Goal: Information Seeking & Learning: Find specific fact

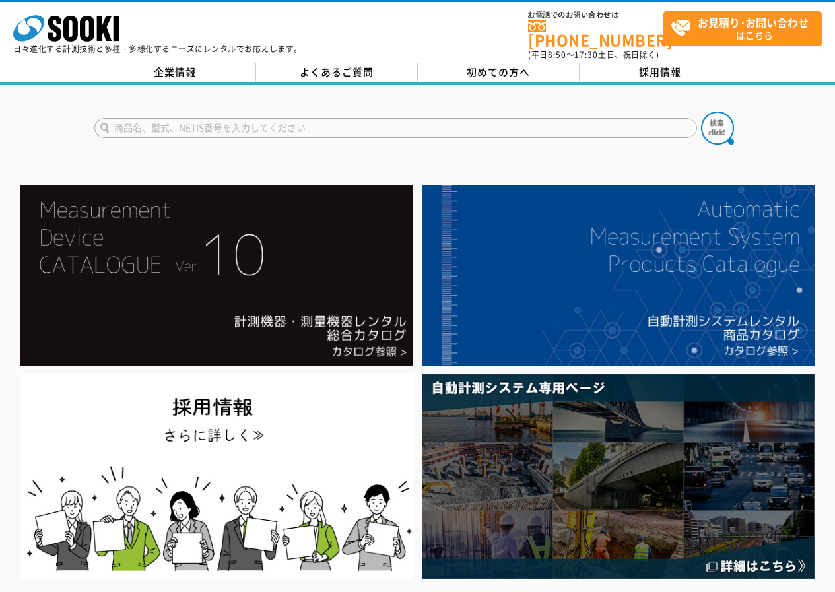
click at [174, 118] on input "text" at bounding box center [395, 128] width 603 height 20
type input "商品名、型式、NETIS番号を入力してください"
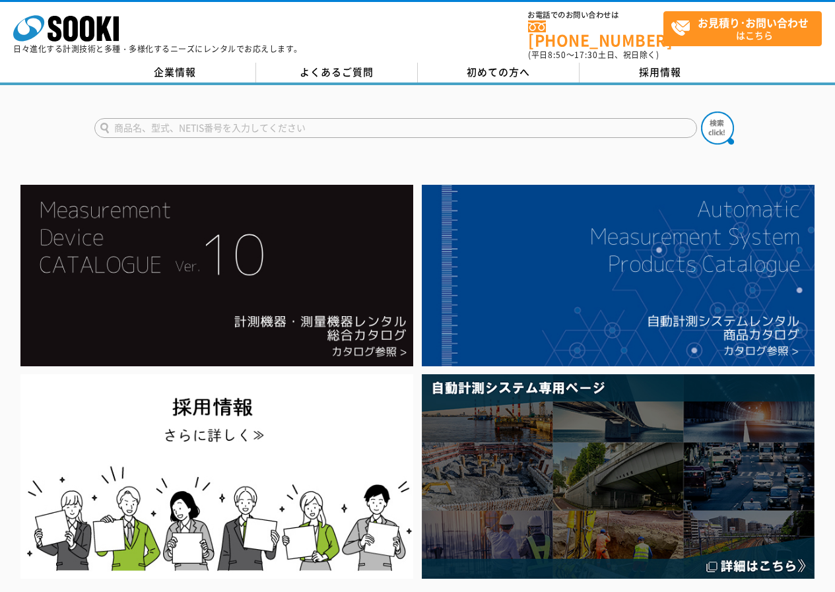
type input "商品名、型式、NETIS番号を入力してください"
type input "みま/"
